Goal: Navigation & Orientation: Find specific page/section

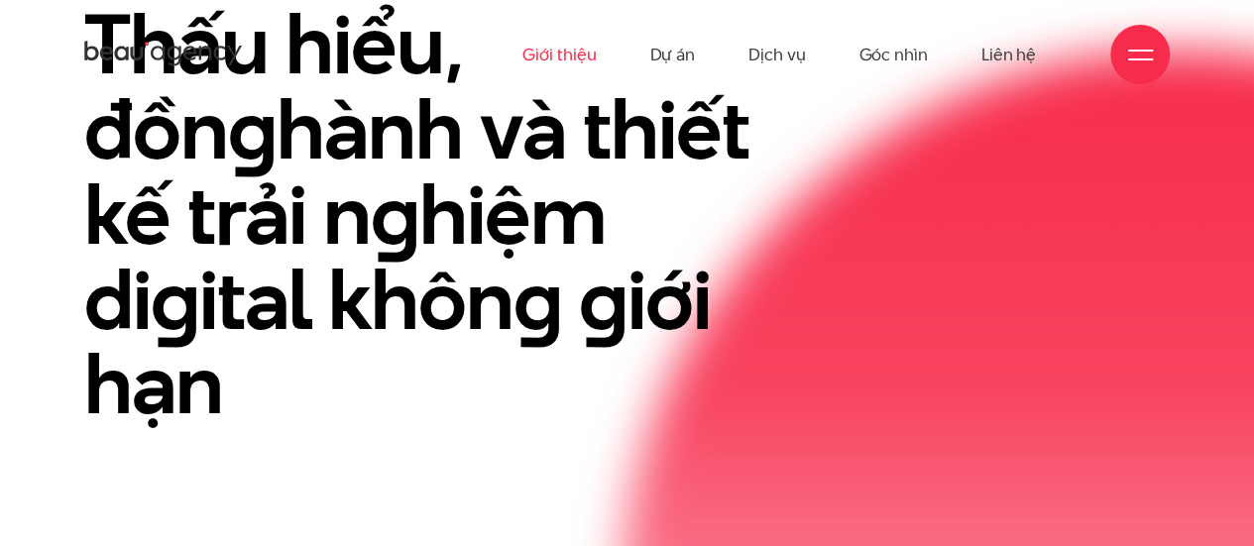
click at [576, 67] on link "Giới thiệu" at bounding box center [559, 54] width 73 height 109
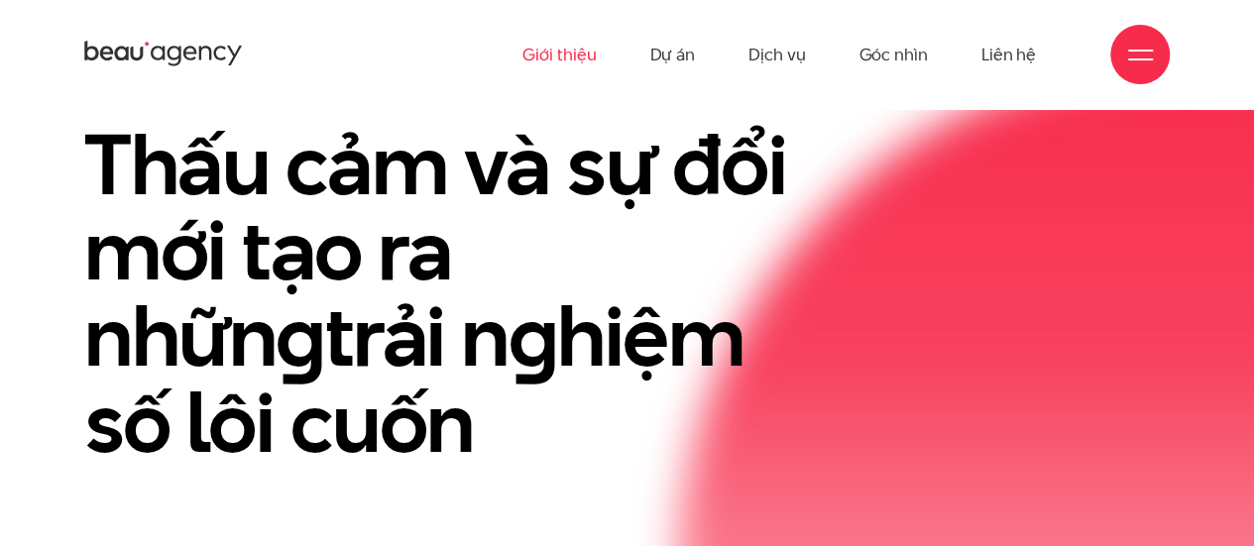
click at [555, 55] on link "Giới thiệu" at bounding box center [559, 54] width 73 height 109
click at [904, 192] on div "Giới thiệu Thấu cảm và sự đổi mới tạo ra nhữn g trải n g hiệm số lôi cuốn" at bounding box center [627, 314] width 1116 height 525
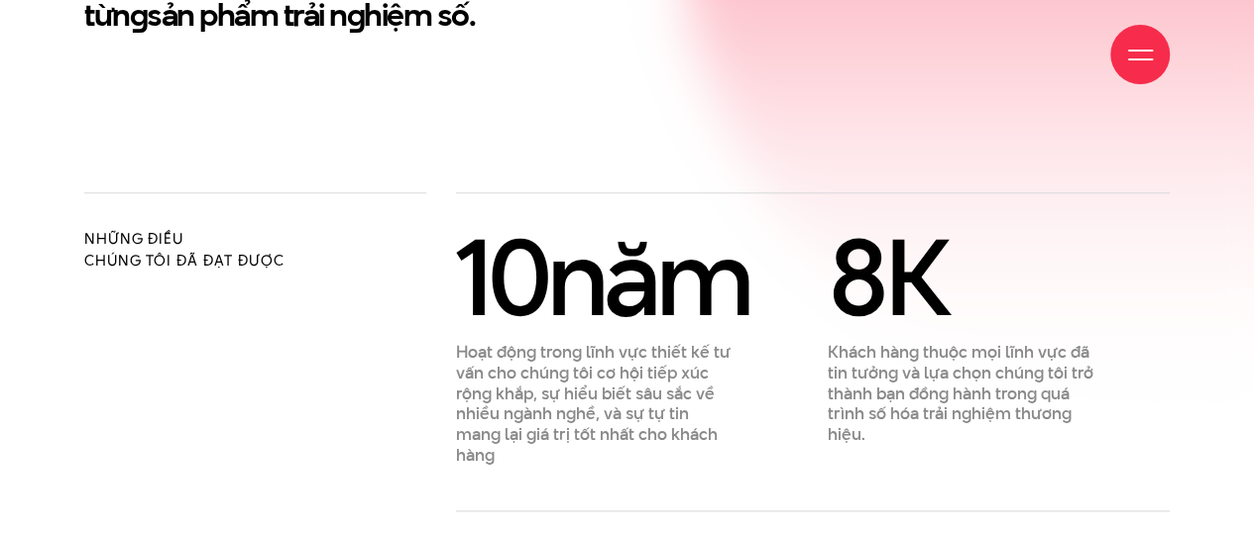
scroll to position [992, 0]
